Goal: Task Accomplishment & Management: Manage account settings

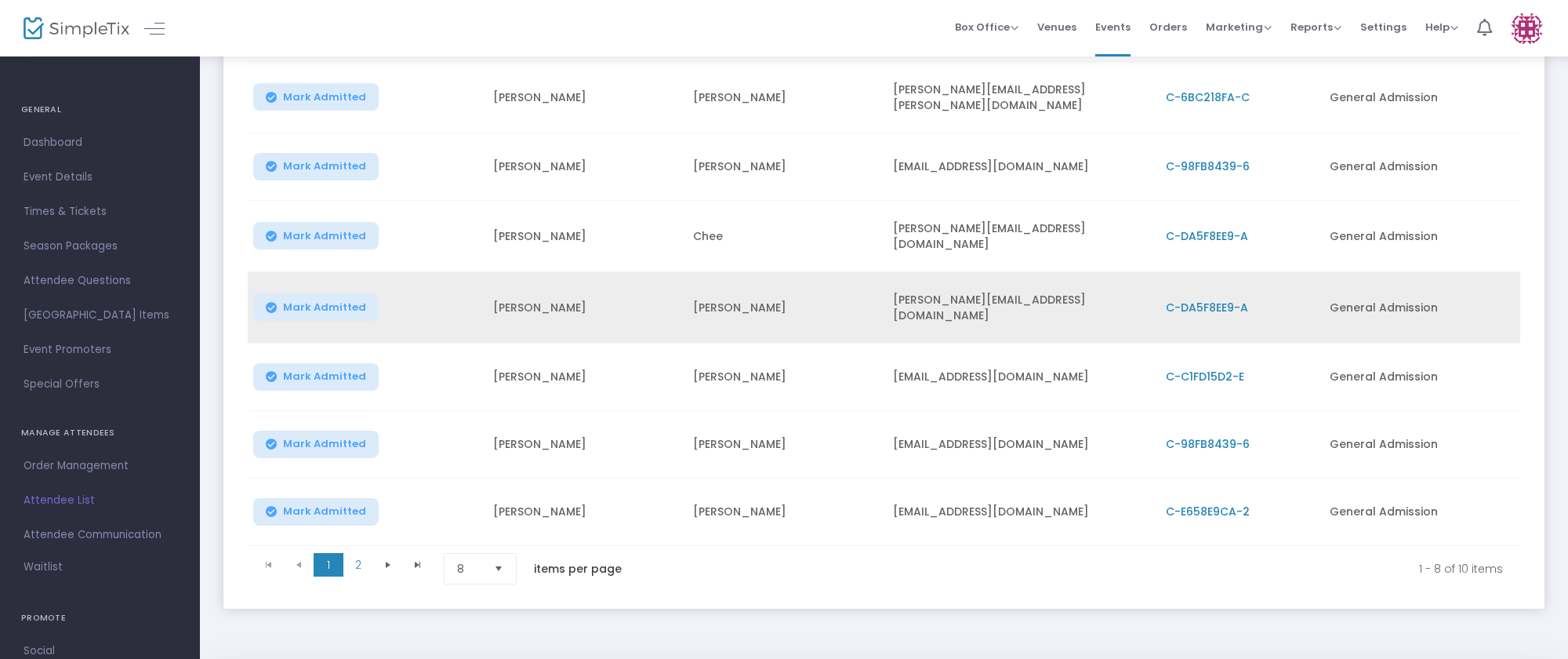
scroll to position [360, 0]
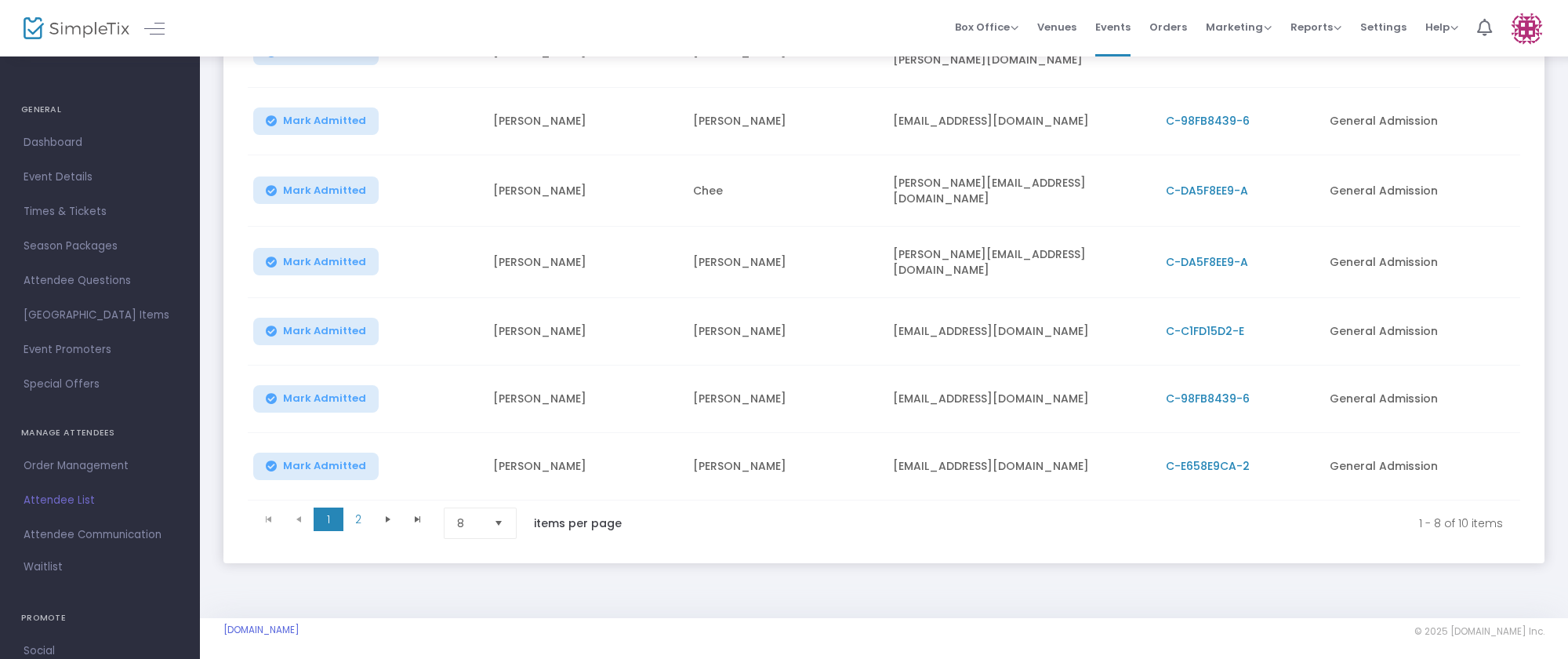
click at [504, 510] on span "Select" at bounding box center [499, 523] width 26 height 26
click at [485, 558] on li "25" at bounding box center [481, 574] width 75 height 31
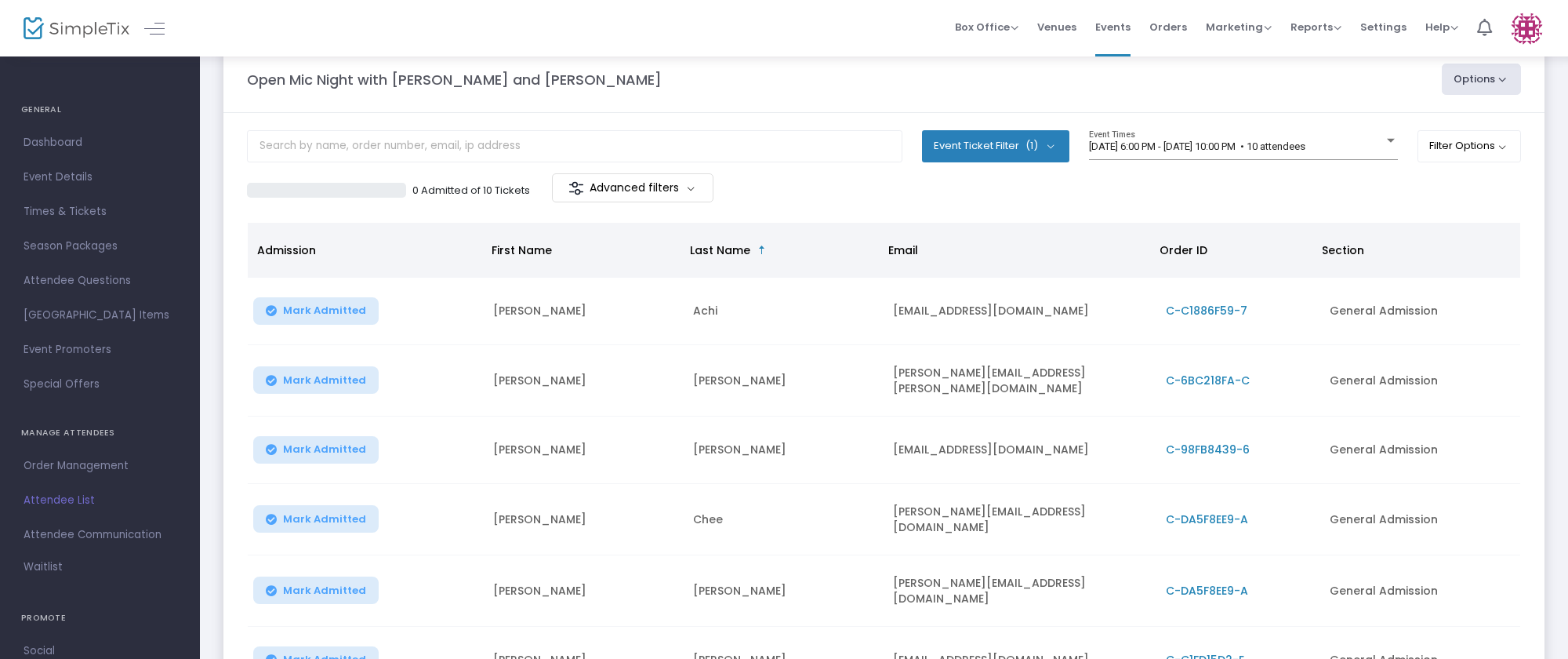
scroll to position [0, 0]
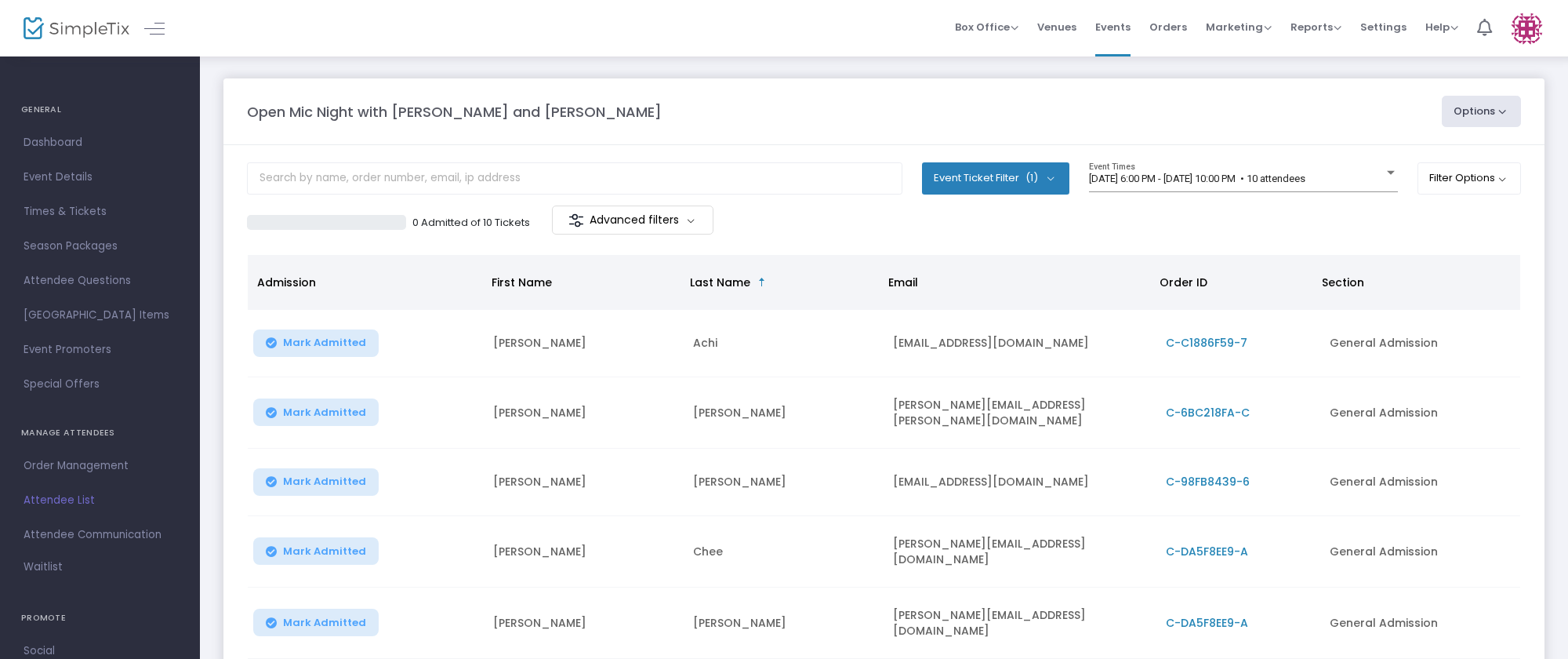
click at [1495, 104] on button "Options" at bounding box center [1482, 111] width 80 height 31
click at [1408, 161] on li "Export List" at bounding box center [1439, 158] width 144 height 31
radio input "false"
radio input "true"
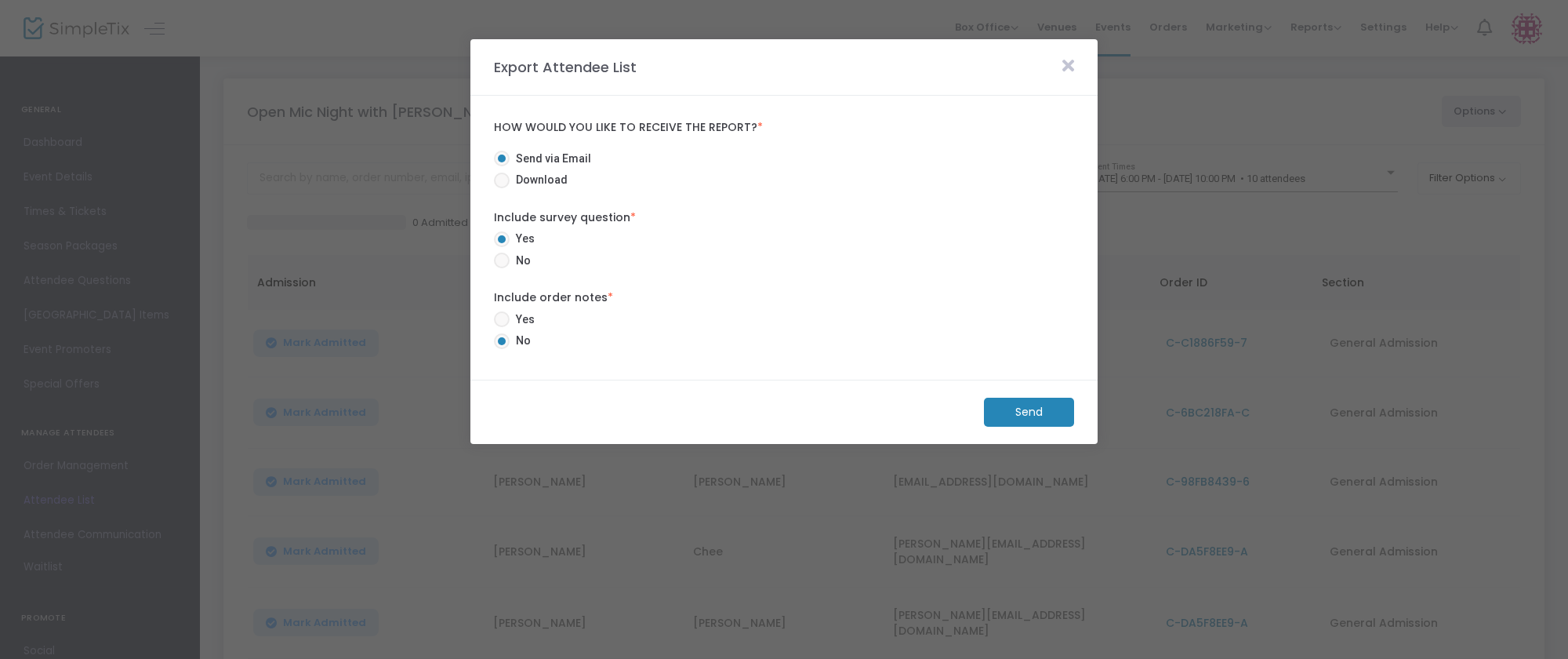
click at [1009, 406] on m-button "Send" at bounding box center [1029, 411] width 90 height 29
